Goal: Task Accomplishment & Management: Complete application form

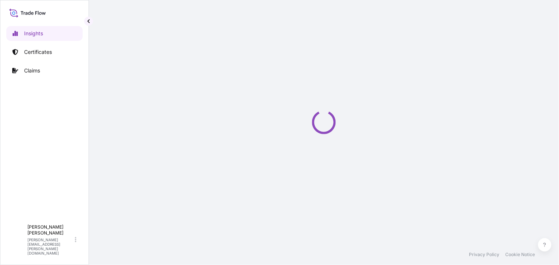
select select "2025"
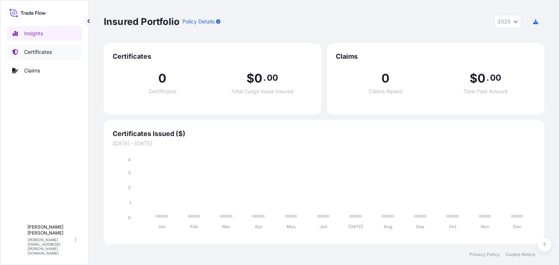
click at [48, 54] on p "Certificates" at bounding box center [38, 51] width 28 height 7
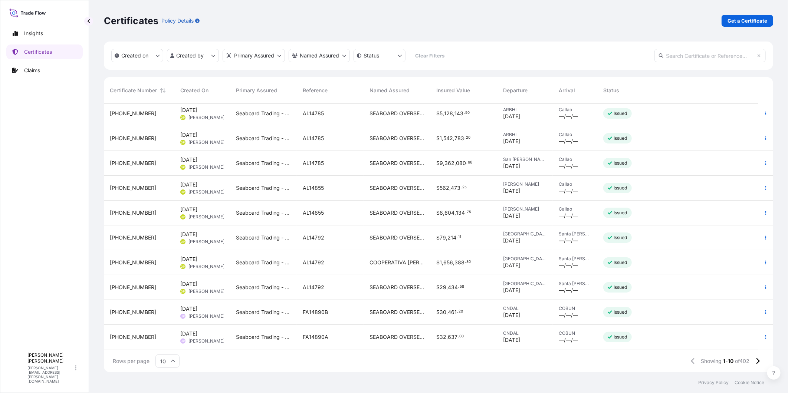
scroll to position [2, 0]
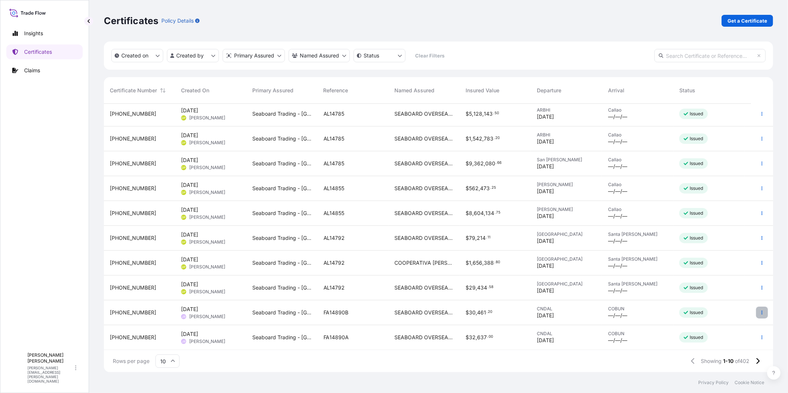
click at [559, 264] on button "button" at bounding box center [762, 313] width 12 height 12
click at [510, 264] on div "$ 30 , 461 . 20" at bounding box center [495, 312] width 59 height 7
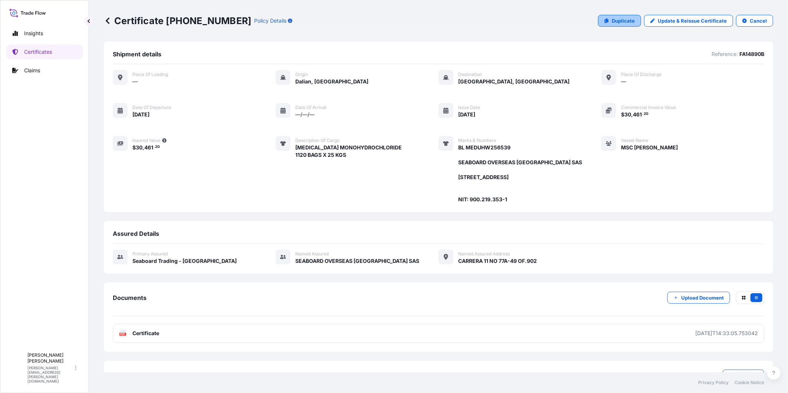
click at [559, 21] on p "Duplicate" at bounding box center [623, 20] width 23 height 7
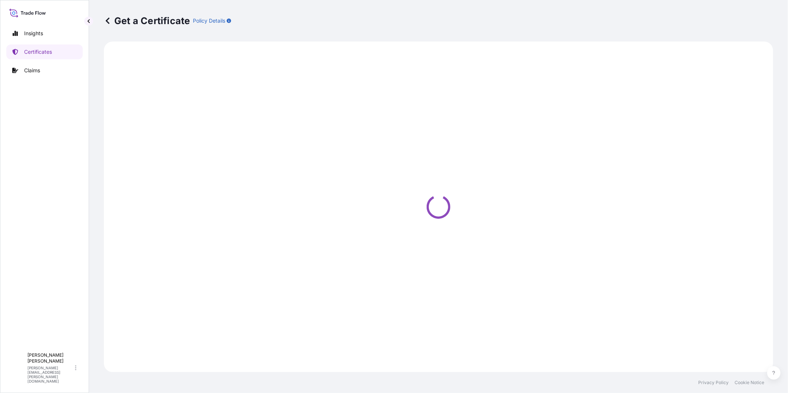
select select "Ocean Vessel"
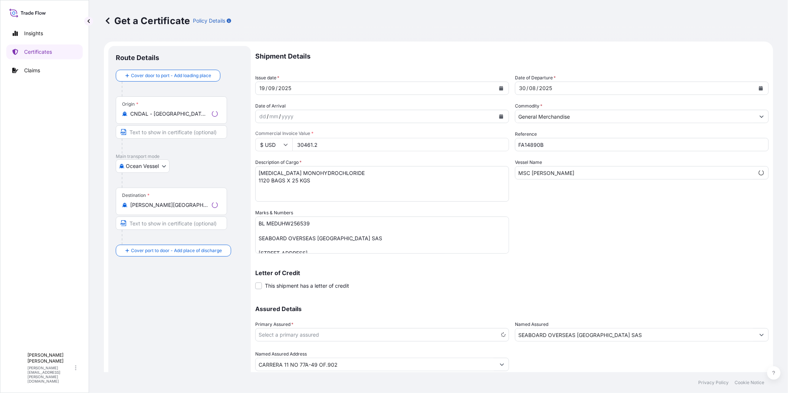
select select "31639"
click at [559, 91] on button "Calendar" at bounding box center [761, 88] width 12 height 12
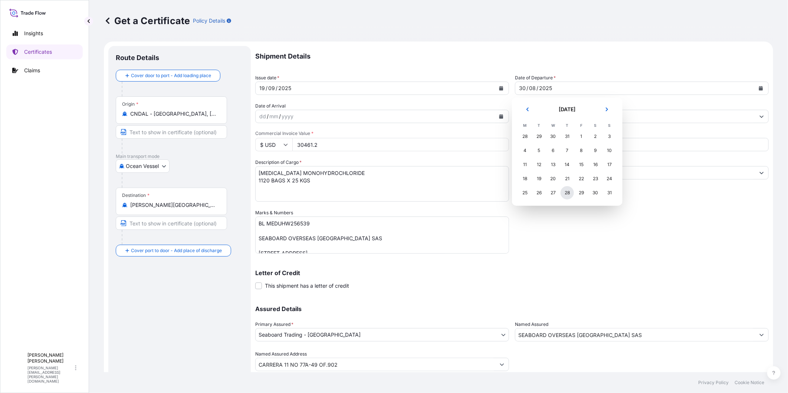
click at [559, 188] on div "28" at bounding box center [567, 192] width 13 height 13
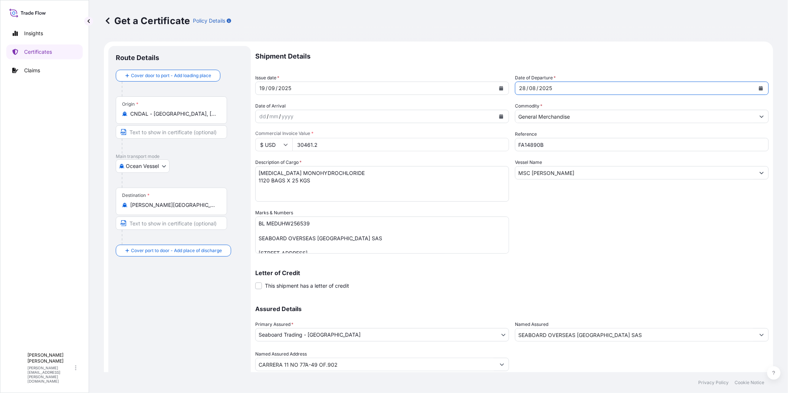
click at [554, 147] on input "FA14890B" at bounding box center [642, 144] width 254 height 13
type input "FA14861A"
click at [559, 172] on input "MSC [PERSON_NAME]" at bounding box center [635, 172] width 240 height 13
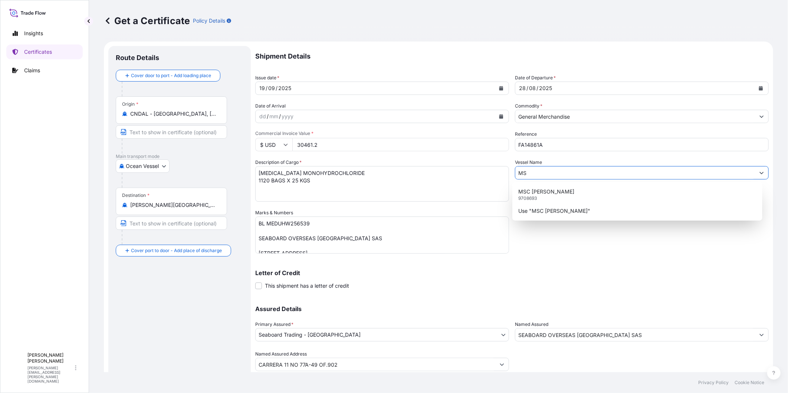
type input "M"
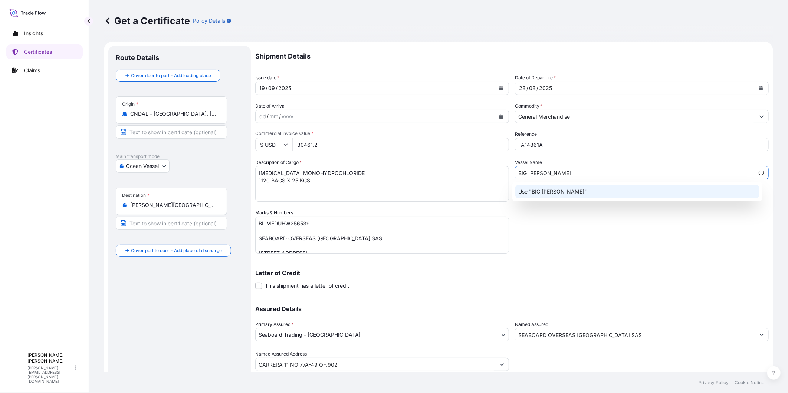
click at [559, 185] on div "Use "BIG [PERSON_NAME]"" at bounding box center [637, 191] width 244 height 13
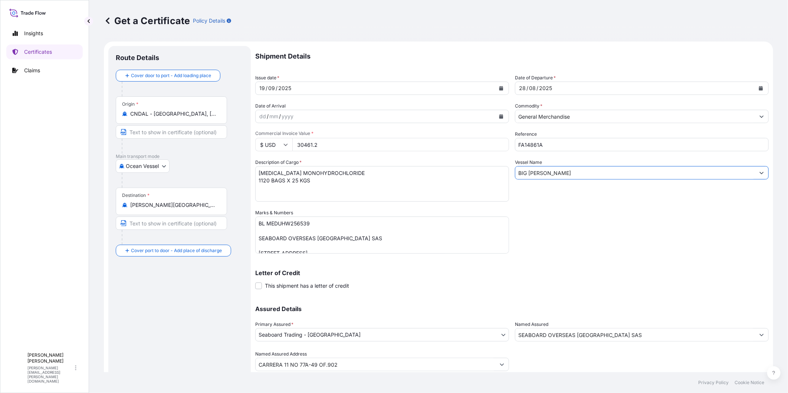
type input "BIG [PERSON_NAME]"
click at [288, 221] on textarea "BL MEDUHW256539 SEABOARD OVERSEAS [GEOGRAPHIC_DATA] SAS [STREET_ADDRESS] NIT: 9…" at bounding box center [382, 235] width 254 height 37
paste textarea "ONEYDLCF09359700"
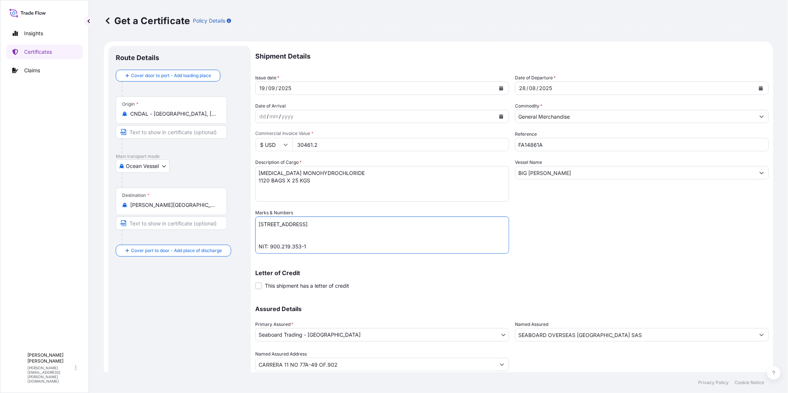
click at [260, 246] on textarea "BL MEDUHW256539 SEABOARD OVERSEAS COLOMBIA SAS Carrera 11 No. 77A-49 Oficina 90…" at bounding box center [382, 235] width 254 height 37
type textarea "BL ONEYDLCF09359700 SEABOARD OVERSEAS COLOMBIA SAS Carrera 11 No. 77A-49 Oficin…"
click at [295, 172] on textarea "L-LYSINE MONOHYDROCHLORIDE 1120 BAGS X 25 KGS" at bounding box center [382, 184] width 254 height 36
click at [295, 171] on textarea "L-LYSINE MONOHYDROCHLORIDE 1120 BAGS X 25 KGS" at bounding box center [382, 184] width 254 height 36
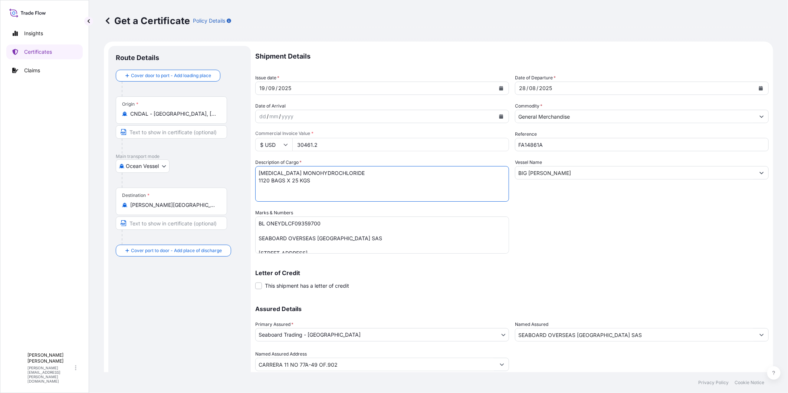
click at [295, 171] on textarea "L-LYSINE MONOHYDROCHLORIDE 1120 BAGS X 25 KGS" at bounding box center [382, 184] width 254 height 36
paste textarea "TRYPTOPHAN"
click at [302, 180] on textarea "L-LYSINE MONOHYDROCHLORIDE 1120 BAGS X 25 KGS" at bounding box center [382, 184] width 254 height 36
click at [302, 179] on textarea "L-LYSINE MONOHYDROCHLORIDE 1120 BAGS X 25 KGS" at bounding box center [382, 184] width 254 height 36
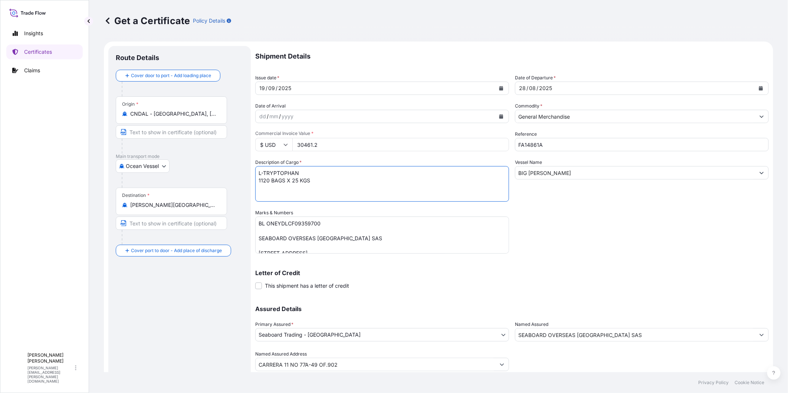
paste textarea "500 BAGS x 20"
type textarea "L-TRYPTOPHAN 500 BAGS x 20 KGS"
click at [318, 145] on input "30461.2" at bounding box center [400, 144] width 217 height 13
click at [328, 139] on input "58773.2" at bounding box center [400, 144] width 217 height 13
type input "58773"
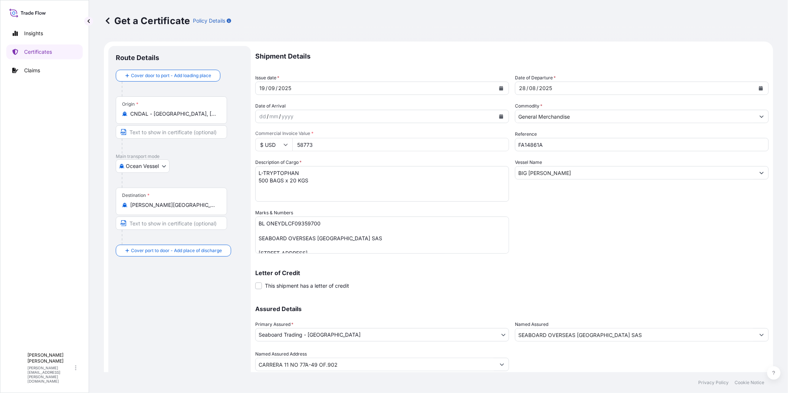
click at [559, 230] on div "Shipment Details Issue date * 19 / 09 / 2025 Date of Departure * 28 / 08 / 2025…" at bounding box center [511, 208] width 513 height 325
click at [259, 229] on textarea "BL MEDUHW256539 SEABOARD OVERSEAS COLOMBIA SAS Carrera 11 No. 77A-49 Oficina 90…" at bounding box center [382, 235] width 254 height 37
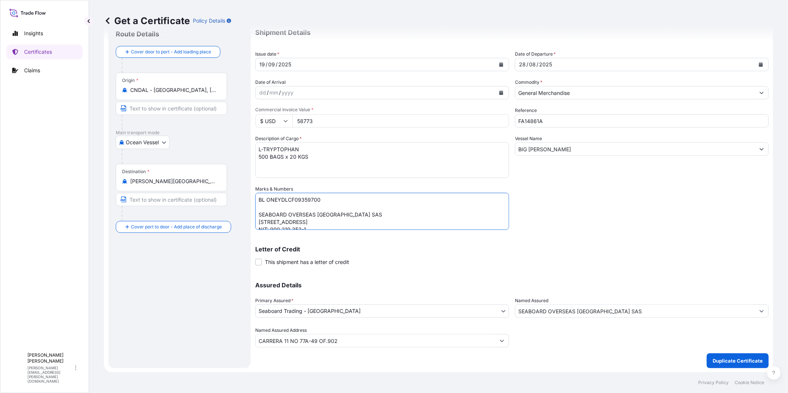
scroll to position [0, 0]
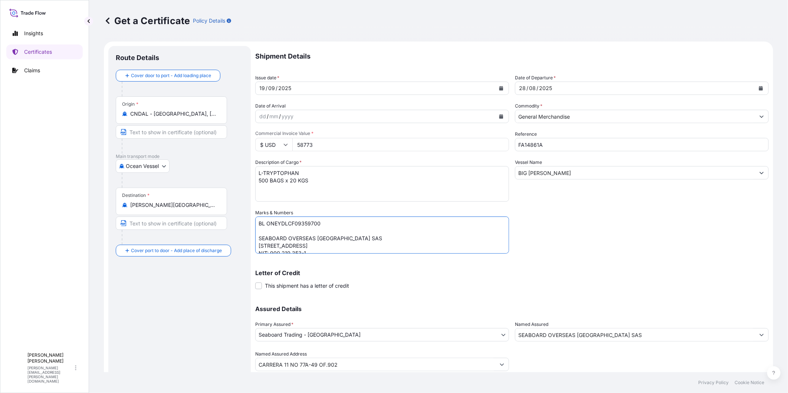
type textarea "BL ONEYDLCF09359700 SEABOARD OVERSEAS COLOMBIA SAS Carrera 11 No. 77A-49 Oficin…"
click at [362, 185] on textarea "L-LYSINE MONOHYDROCHLORIDE 1120 BAGS X 25 KGS" at bounding box center [382, 184] width 254 height 36
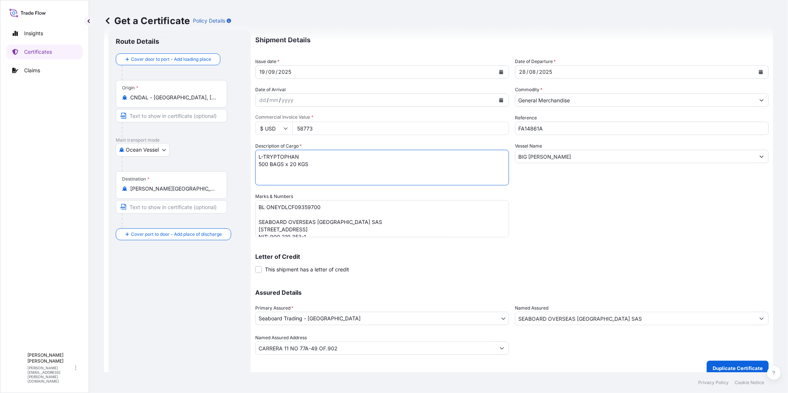
scroll to position [24, 0]
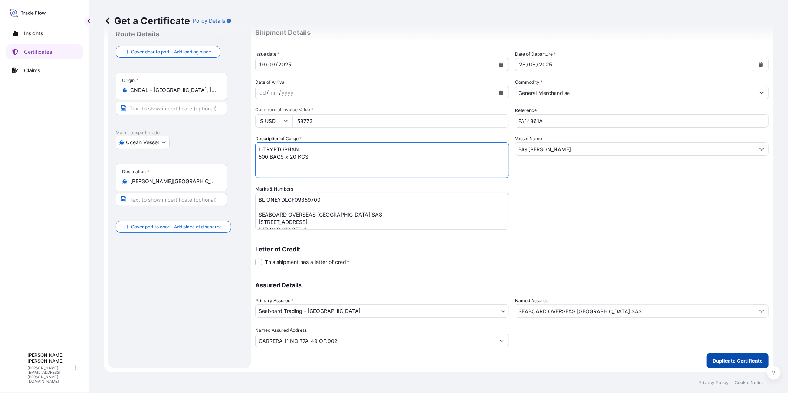
click at [559, 264] on button "Duplicate Certificate" at bounding box center [738, 361] width 62 height 15
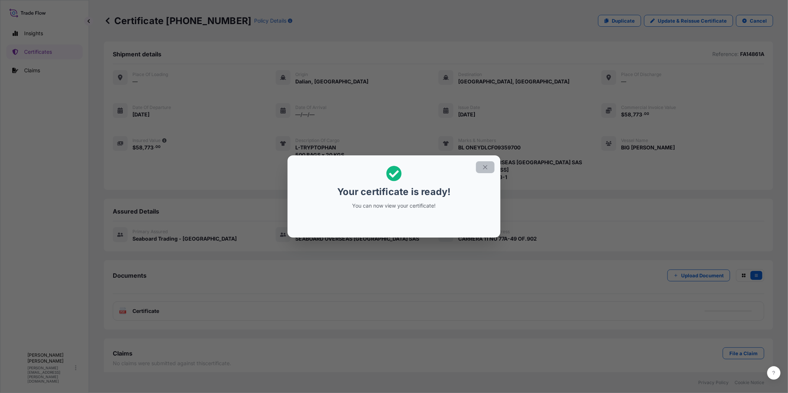
click at [482, 166] on icon "button" at bounding box center [485, 167] width 7 height 7
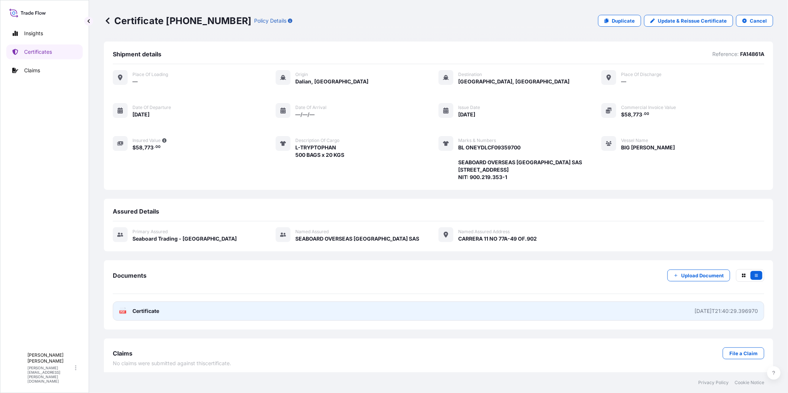
click at [559, 264] on link "PDF Certificate 2025-09-22T21:40:29.396970" at bounding box center [438, 311] width 651 height 19
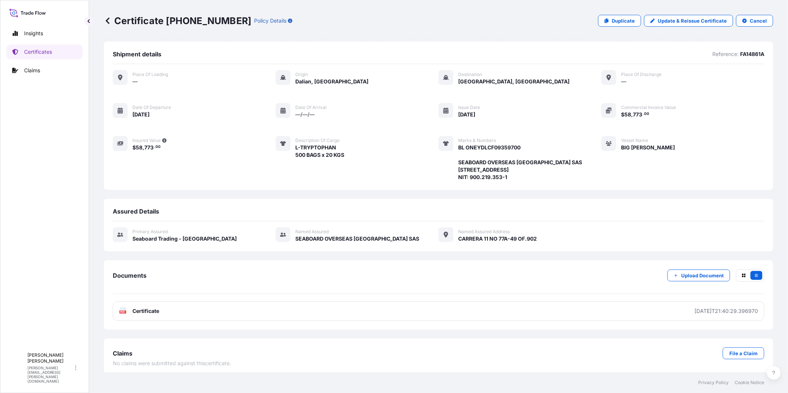
scroll to position [12, 0]
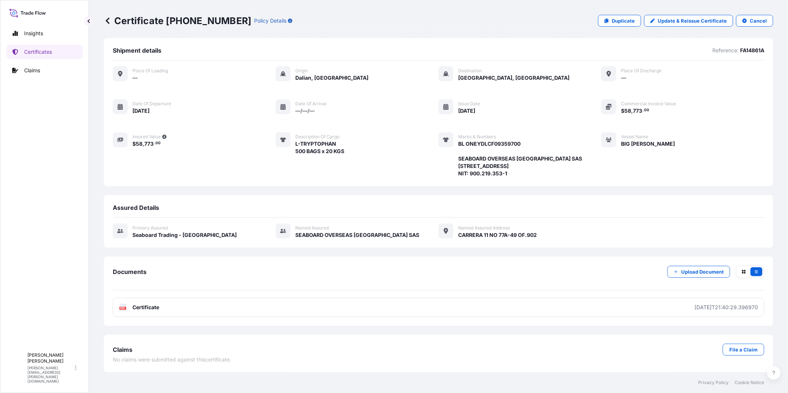
click at [559, 31] on div "Certificate 31639-407-1 Policy Details Duplicate Update & Reissue Certificate C…" at bounding box center [438, 21] width 669 height 42
click at [559, 21] on p "Duplicate" at bounding box center [623, 20] width 23 height 7
select select "Ocean Vessel"
select select "31639"
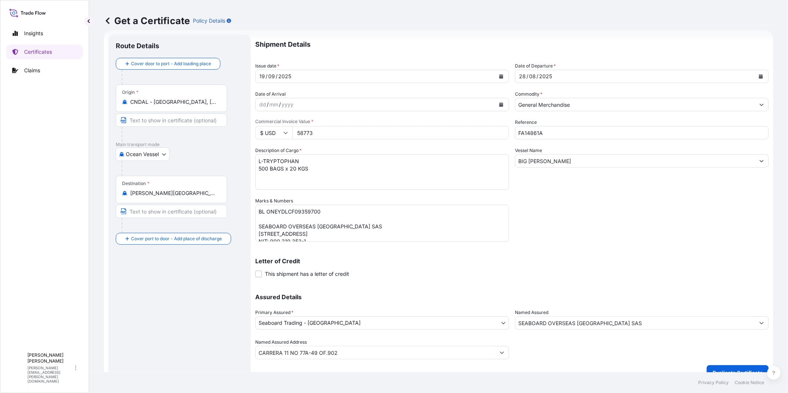
click at [553, 128] on input "FA14861A" at bounding box center [642, 132] width 254 height 13
type input "FA14861B"
click at [559, 221] on div "Shipment Details Issue date * 19 / 09 / 2025 Date of Departure * 28 / 08 / 2025…" at bounding box center [511, 196] width 513 height 325
click at [277, 161] on textarea "L-TRYPTOPHAN 500 BAGS x 20 KGS" at bounding box center [382, 172] width 254 height 36
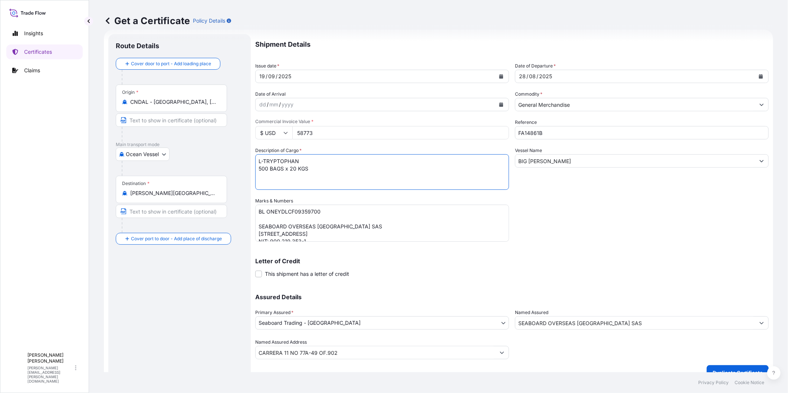
click at [278, 161] on textarea "L-TRYPTOPHAN 500 BAGS x 20 KGS" at bounding box center [382, 172] width 254 height 36
paste textarea "LYSINE MONOHYDROCHLORIDE"
click at [294, 170] on textarea "L-TRYPTOPHAN 500 BAGS x 20 KGS" at bounding box center [382, 172] width 254 height 36
click at [294, 169] on textarea "L-TRYPTOPHAN 500 BAGS x 20 KGS" at bounding box center [382, 172] width 254 height 36
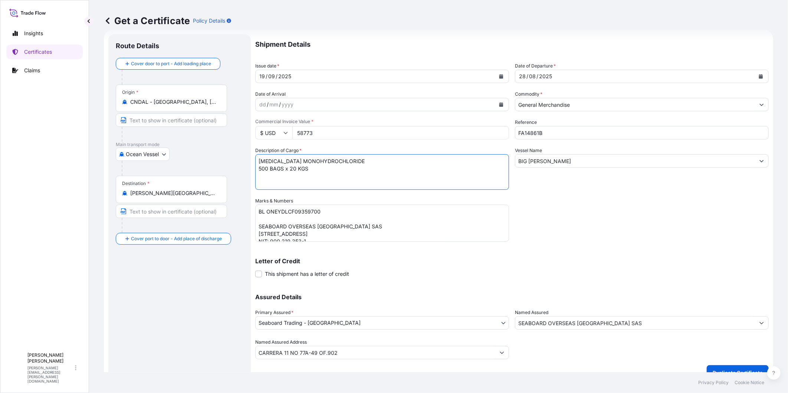
paste textarea "760 BAGS x 25"
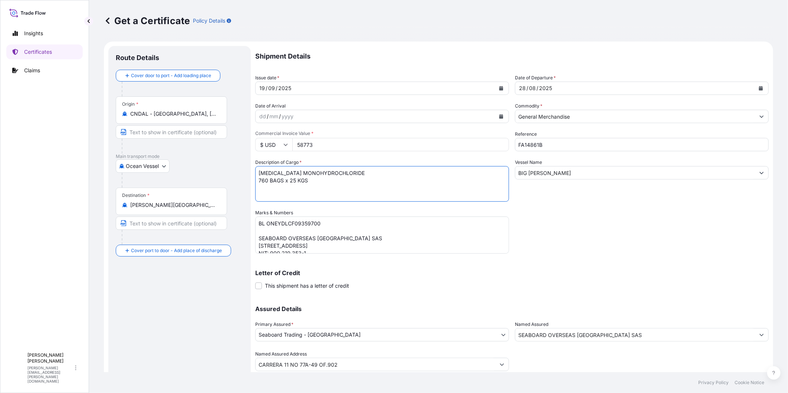
type textarea "L-LYSINE MONOHYDROCHLORIDE 760 BAGS x 25 KGS"
click at [321, 146] on input "58773" at bounding box center [400, 144] width 217 height 13
type input "20168.5"
click at [559, 216] on div "Shipment Details Issue date * 19 / 09 / 2025 Date of Departure * 28 / 08 / 2025…" at bounding box center [511, 208] width 513 height 325
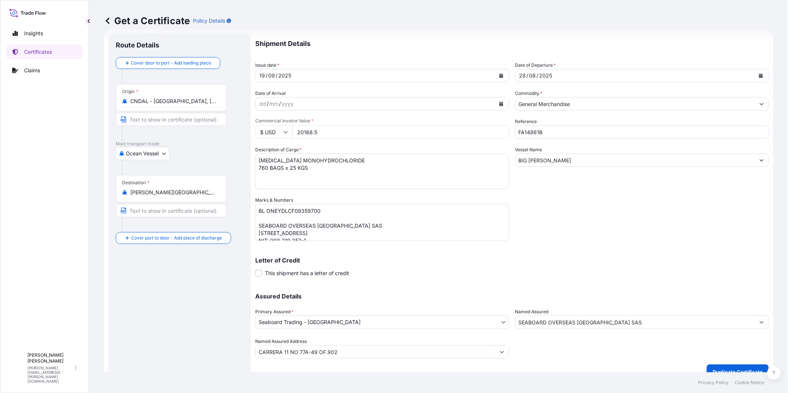
scroll to position [24, 0]
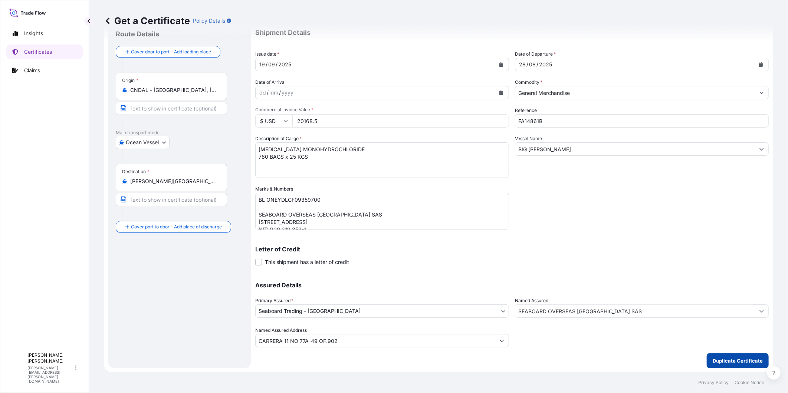
click at [559, 264] on button "Duplicate Certificate" at bounding box center [738, 361] width 62 height 15
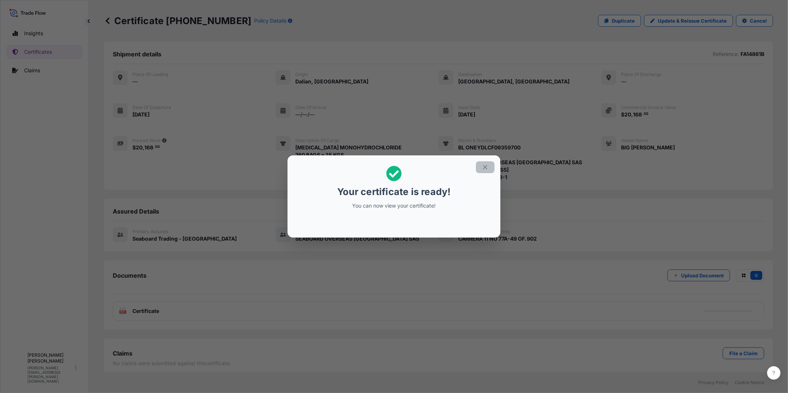
click at [486, 172] on button "button" at bounding box center [485, 167] width 19 height 12
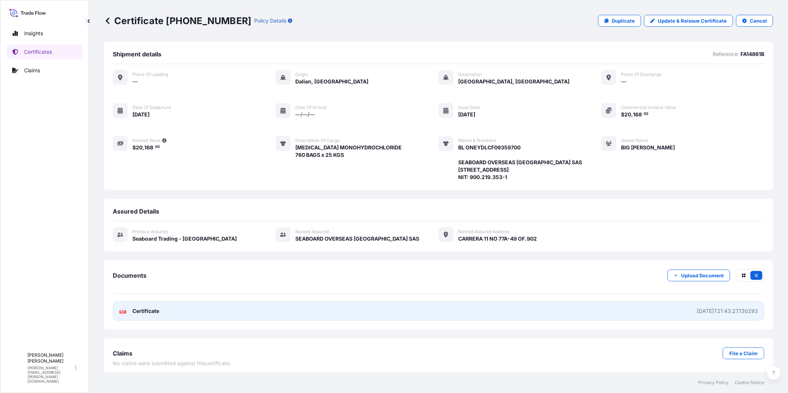
click at [559, 264] on link "PDF Certificate 2025-09-22T21:43:27.130293" at bounding box center [438, 311] width 651 height 19
